Goal: Navigation & Orientation: Find specific page/section

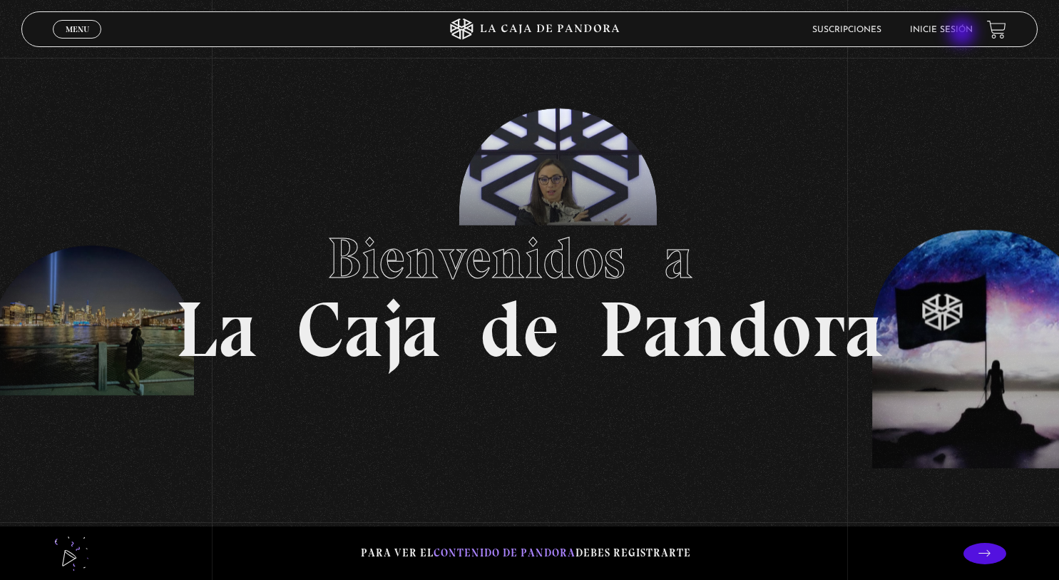
click at [964, 34] on link "Inicie sesión" at bounding box center [941, 30] width 63 height 9
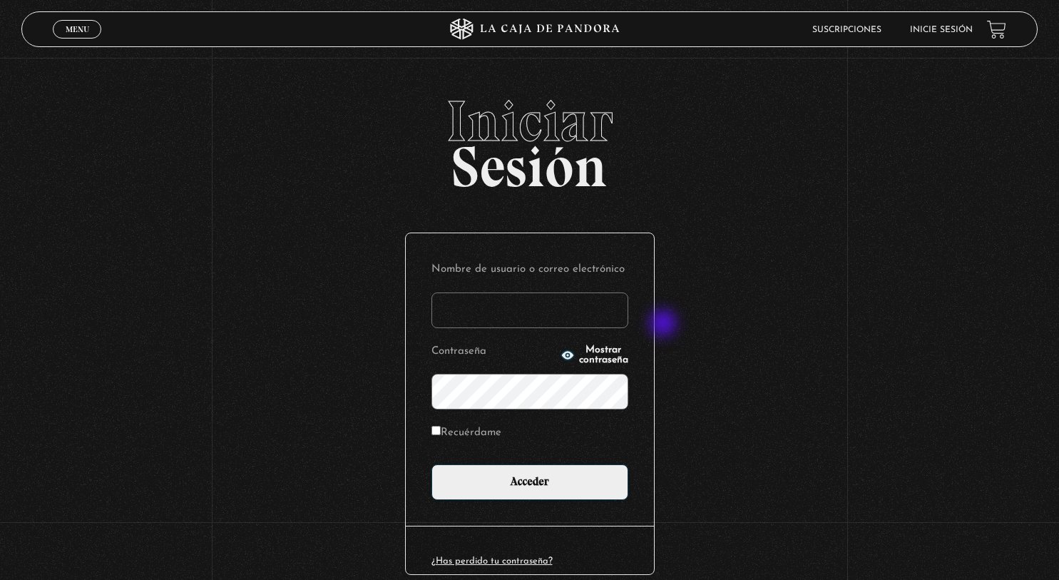
type input "[PERSON_NAME][EMAIL_ADDRESS][DOMAIN_NAME]"
click at [432, 464] on input "Acceder" at bounding box center [530, 482] width 197 height 36
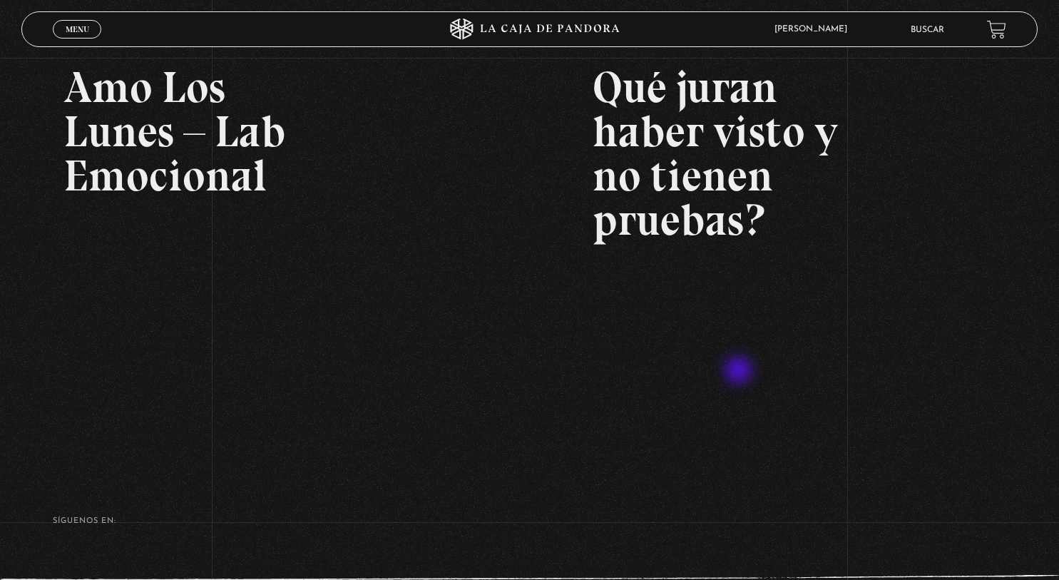
scroll to position [101, 0]
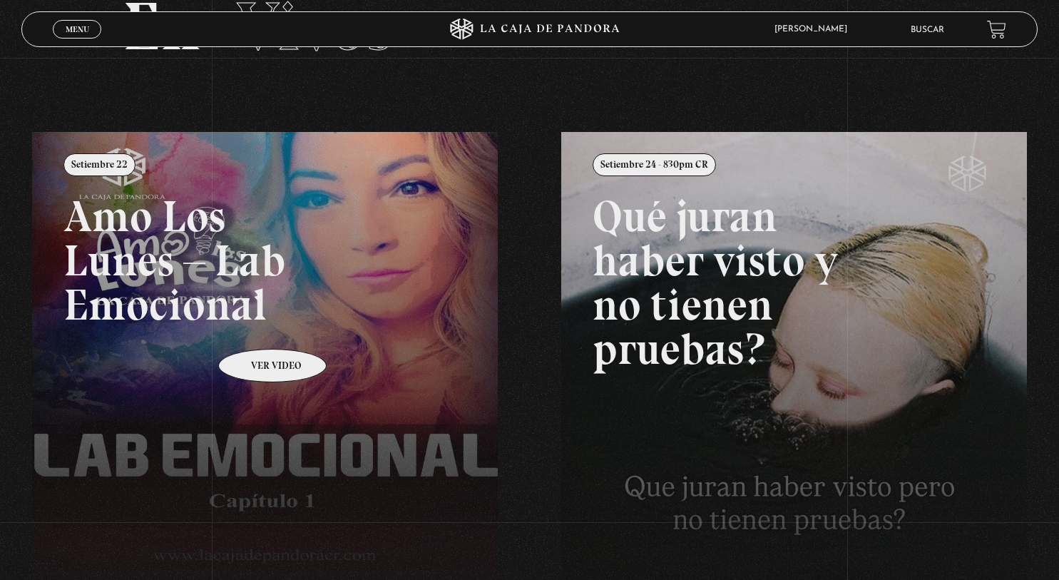
click at [254, 327] on link at bounding box center [561, 422] width 1059 height 580
